Goal: Transaction & Acquisition: Purchase product/service

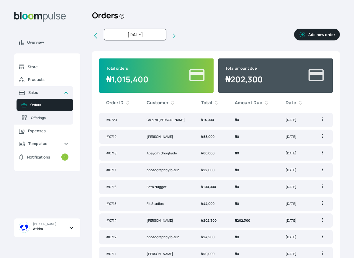
click at [307, 39] on button "Add new order" at bounding box center [317, 35] width 46 height 12
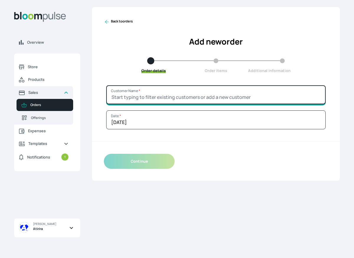
click at [140, 92] on input "Customer Name *" at bounding box center [216, 94] width 220 height 19
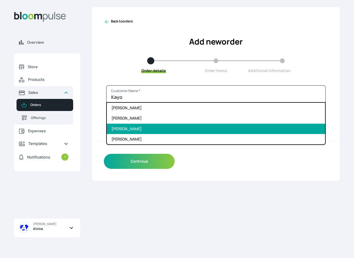
click at [139, 125] on li "[PERSON_NAME]" at bounding box center [216, 129] width 218 height 10
type input "[PERSON_NAME]"
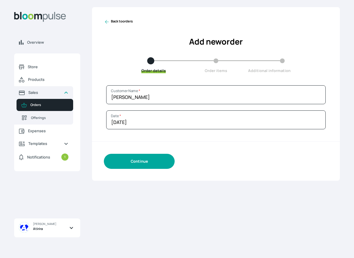
click at [139, 157] on button "Continue" at bounding box center [139, 161] width 71 height 15
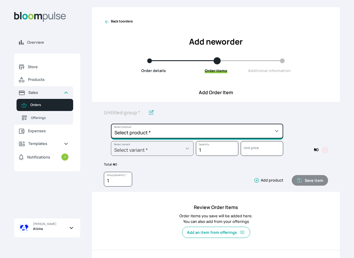
click at [146, 132] on select "Select product * Big Frame (Black) Canvas Print Canvas Print - Standard Canvas …" at bounding box center [197, 131] width 172 height 15
select select "a9f19bd2-f1a8-4b74-ae51-3a75659f3a28"
type input "Lustre Print - Standard"
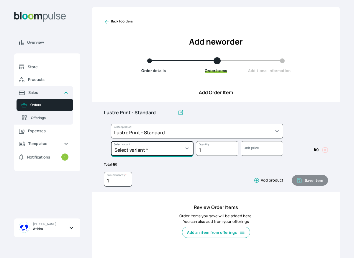
click at [166, 149] on select "Select variant * 10 by 10 10 by 12 10 by 15 10 by 16 11 by 12 11 by 14 11.7 by …" at bounding box center [152, 148] width 83 height 15
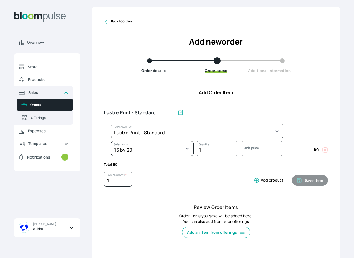
select select "a9f19bd2-f1a8-4b74-ae51-3a75659f3a28"
select select "c90ef38e-4c33-4814-9bf1-ecad61888651"
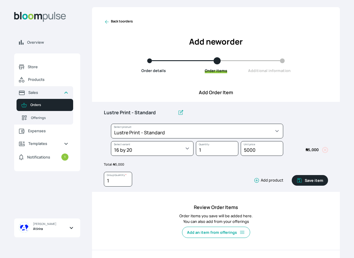
click at [257, 181] on icon "button" at bounding box center [257, 180] width 6 height 6
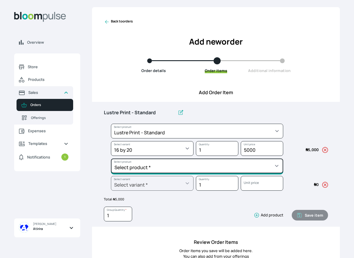
click at [238, 138] on select "Select product * Big Frame (Black) Canvas Print Canvas Print - Standard Canvas …" at bounding box center [197, 131] width 172 height 15
select select "5fa67804-61d7-459d-93b4-9e8949636f1b"
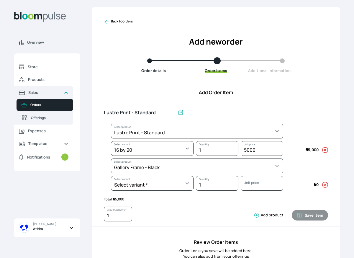
click at [160, 191] on div at bounding box center [152, 191] width 83 height 0
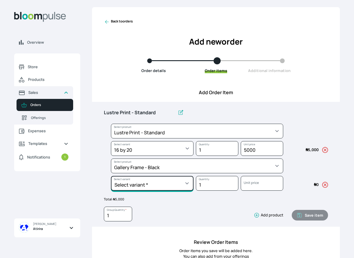
click at [161, 156] on select "Select variant * 10 by 10 10 by 12 10 by 13 10 by 15 10 by 16 11 by 12 11 by 14…" at bounding box center [152, 148] width 83 height 15
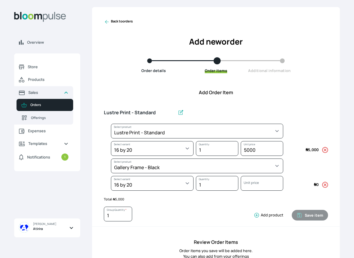
select select "5fa67804-61d7-459d-93b4-9e8949636f1b"
select select "ce514348-26ea-42a8-afc0-9dafa6b4dfcb"
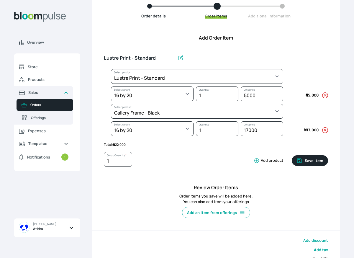
scroll to position [57, 0]
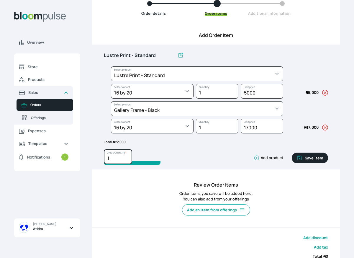
click at [119, 158] on input "1" at bounding box center [118, 156] width 28 height 15
type input "5"
click at [158, 52] on input "Lustre Print - Standard" at bounding box center [139, 55] width 71 height 12
type input "L"
type input "Gallery Frame 16x20"
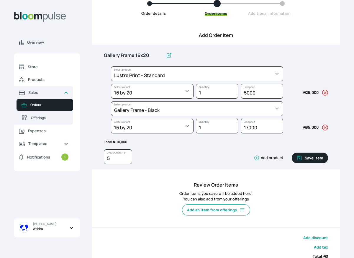
click at [312, 159] on button "Save item" at bounding box center [310, 158] width 36 height 11
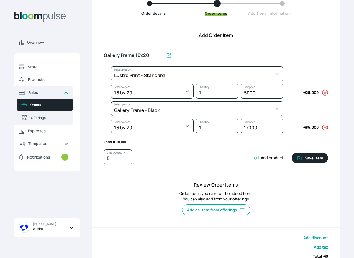
type input "1"
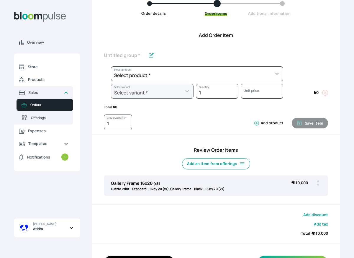
scroll to position [82, 0]
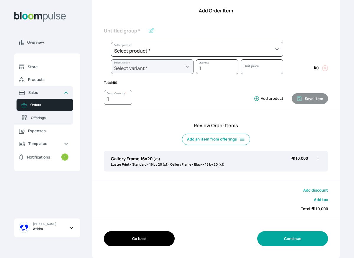
click at [295, 238] on button "Continue" at bounding box center [292, 238] width 71 height 15
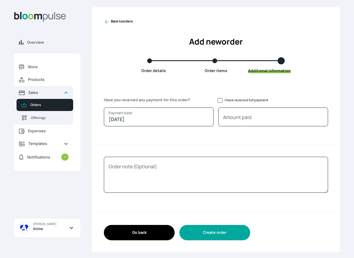
click at [239, 234] on button "Create order" at bounding box center [214, 232] width 71 height 15
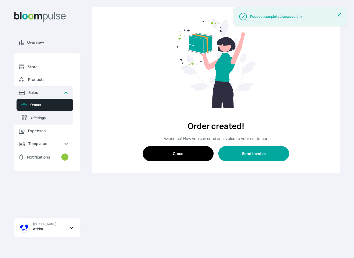
click at [239, 151] on button "Send invoice" at bounding box center [253, 153] width 71 height 15
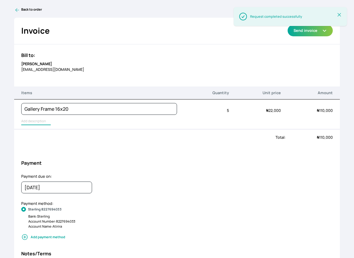
type input "Lustre Print - Standard, Gallery Frame - Black"
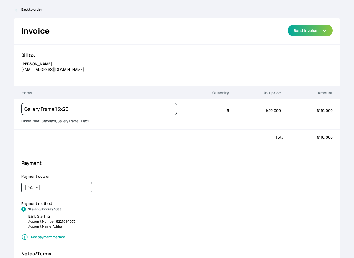
click at [32, 121] on input "Lustre Print - Standard, Gallery Frame - Black" at bounding box center [70, 121] width 98 height 8
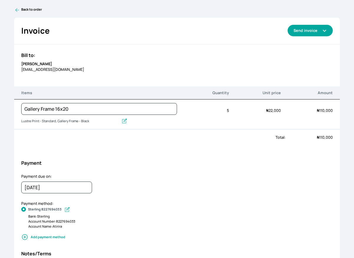
click at [320, 35] on button "Send invoice" at bounding box center [310, 31] width 45 height 12
click at [275, 140] on div "Total:" at bounding box center [149, 138] width 271 height 6
click at [321, 35] on button "Send invoice" at bounding box center [310, 31] width 45 height 12
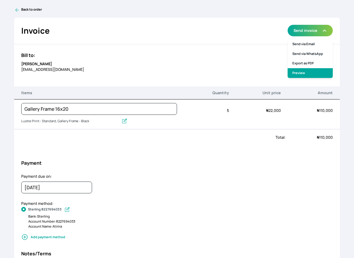
click at [311, 71] on link "Preview" at bounding box center [310, 73] width 45 height 10
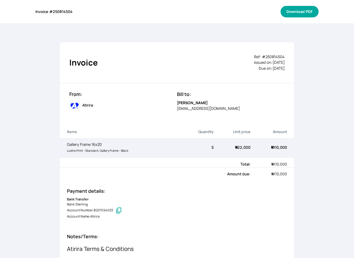
click at [302, 13] on button "Download PDF" at bounding box center [300, 12] width 38 height 12
